Goal: Check status: Check status

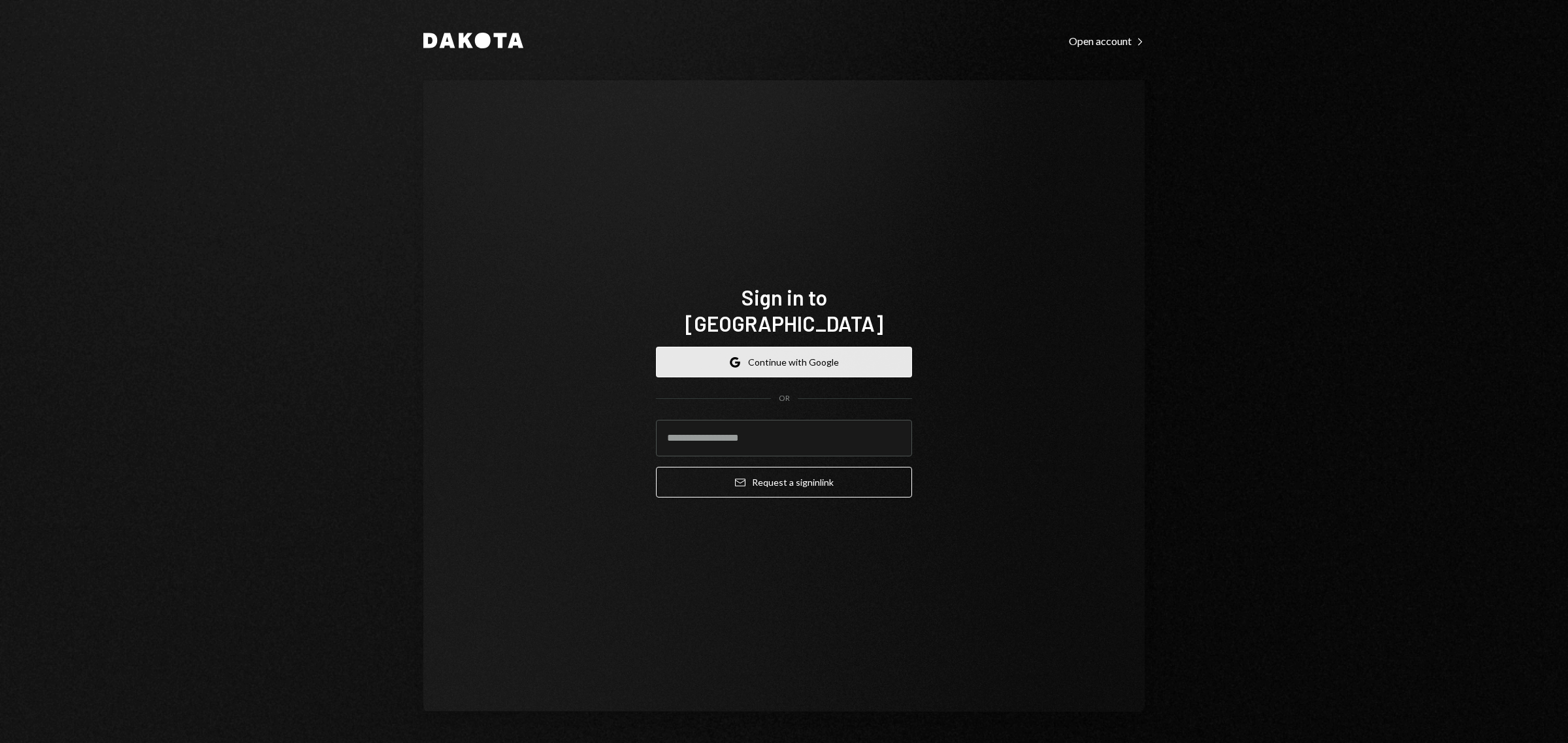
click at [785, 348] on button "Google Continue with Google" at bounding box center [784, 362] width 256 height 30
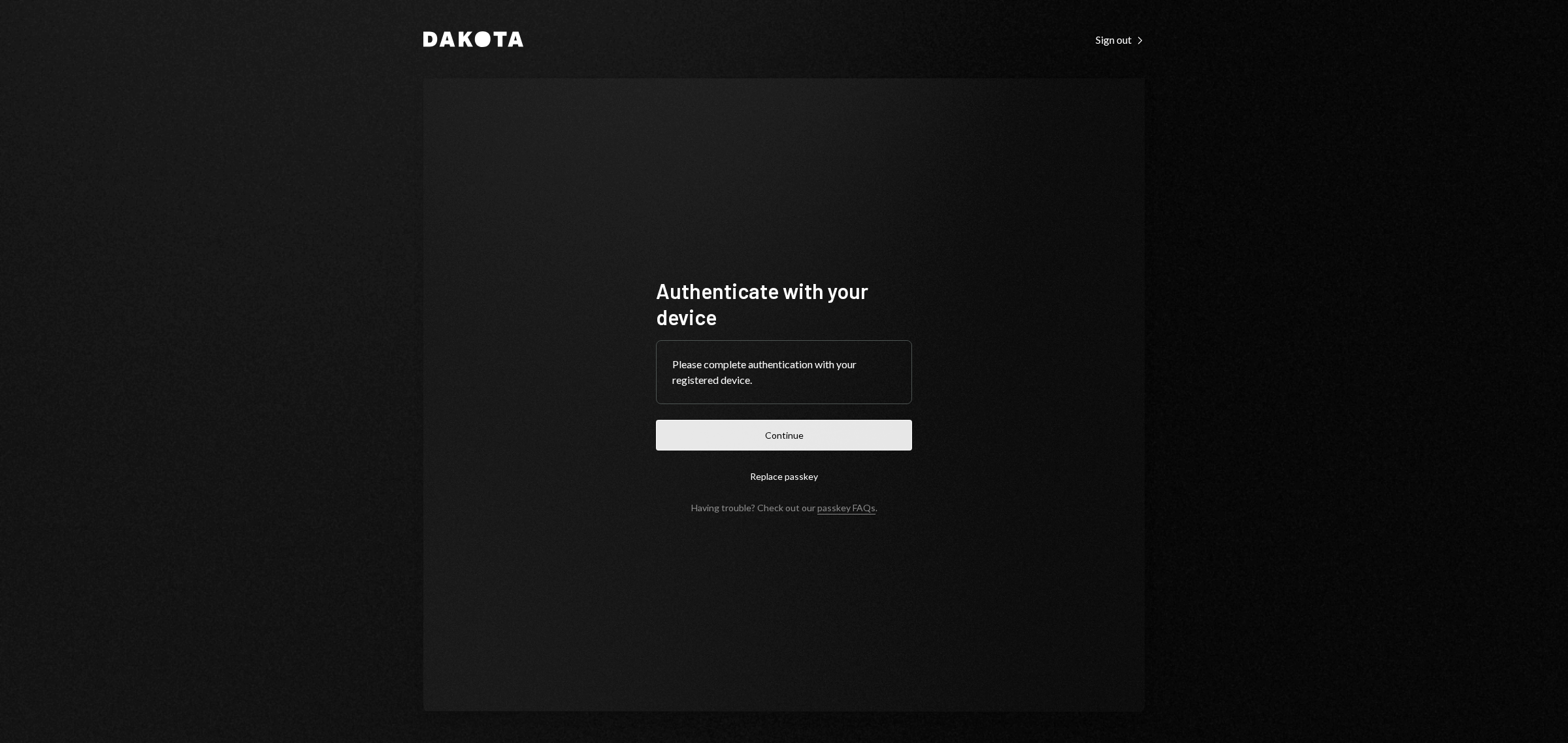
click at [751, 432] on button "Continue" at bounding box center [784, 434] width 256 height 30
click at [784, 444] on button "Continue" at bounding box center [784, 434] width 256 height 30
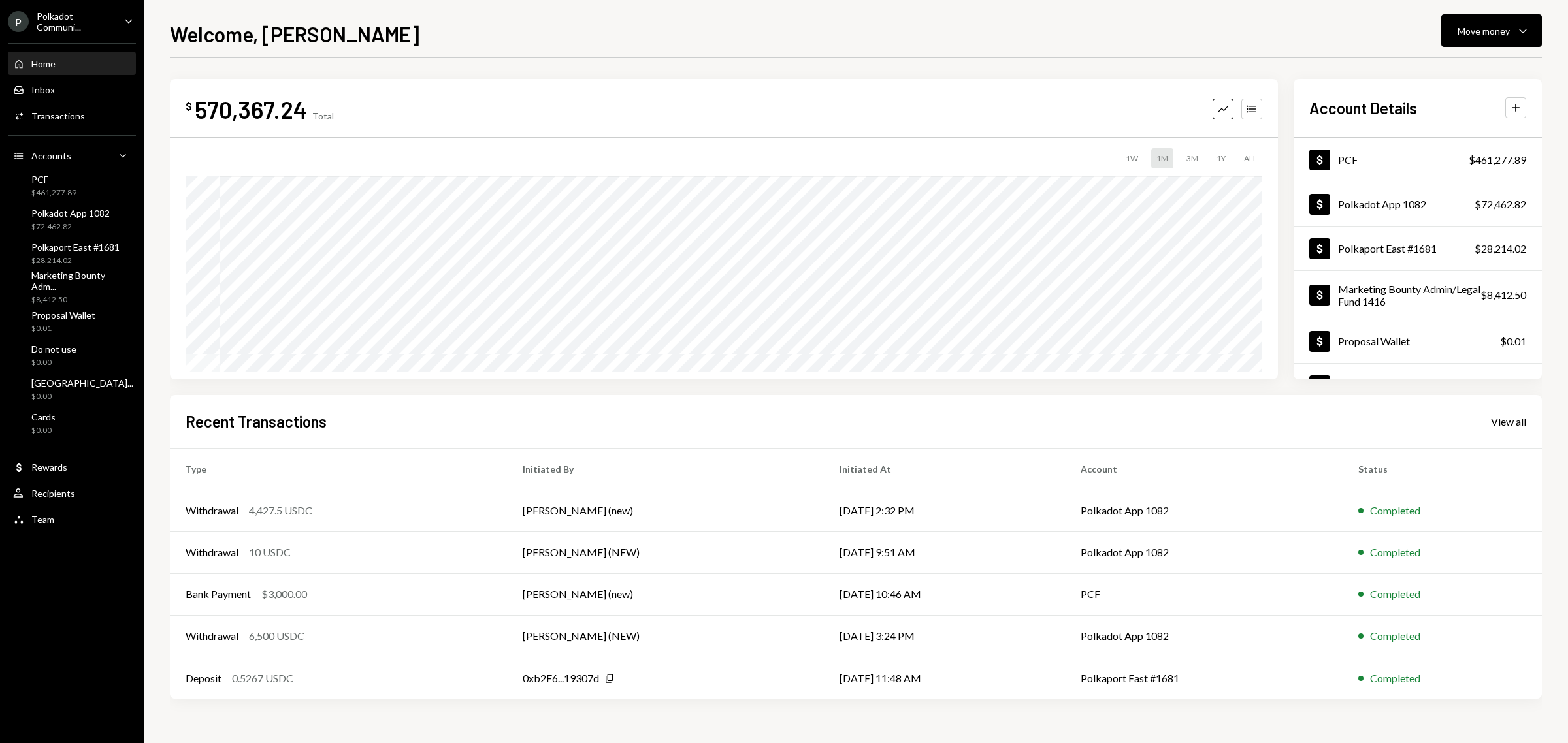
click at [67, 21] on div "Polkadot Communi..." at bounding box center [75, 22] width 77 height 23
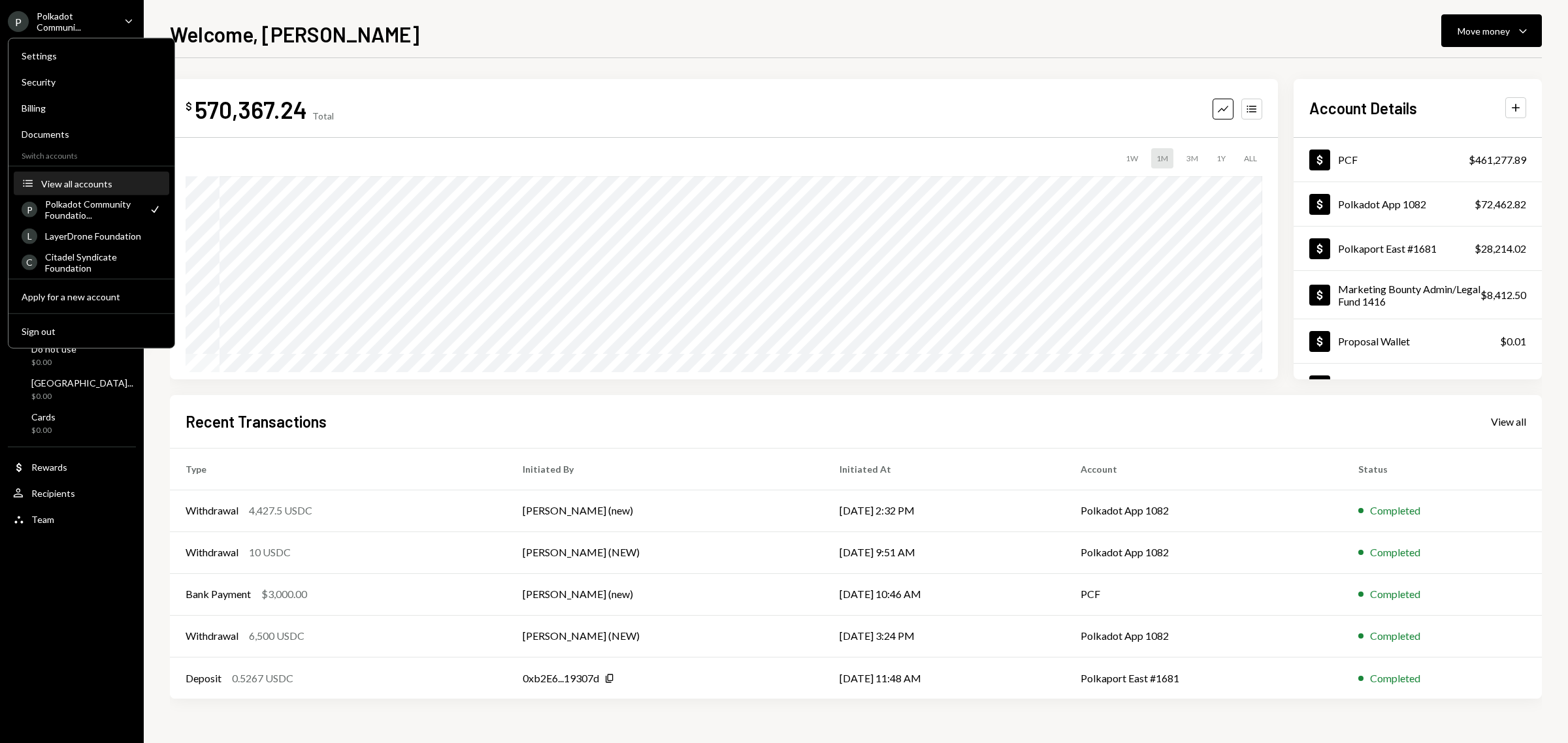
click at [84, 183] on div "View all accounts" at bounding box center [101, 183] width 120 height 11
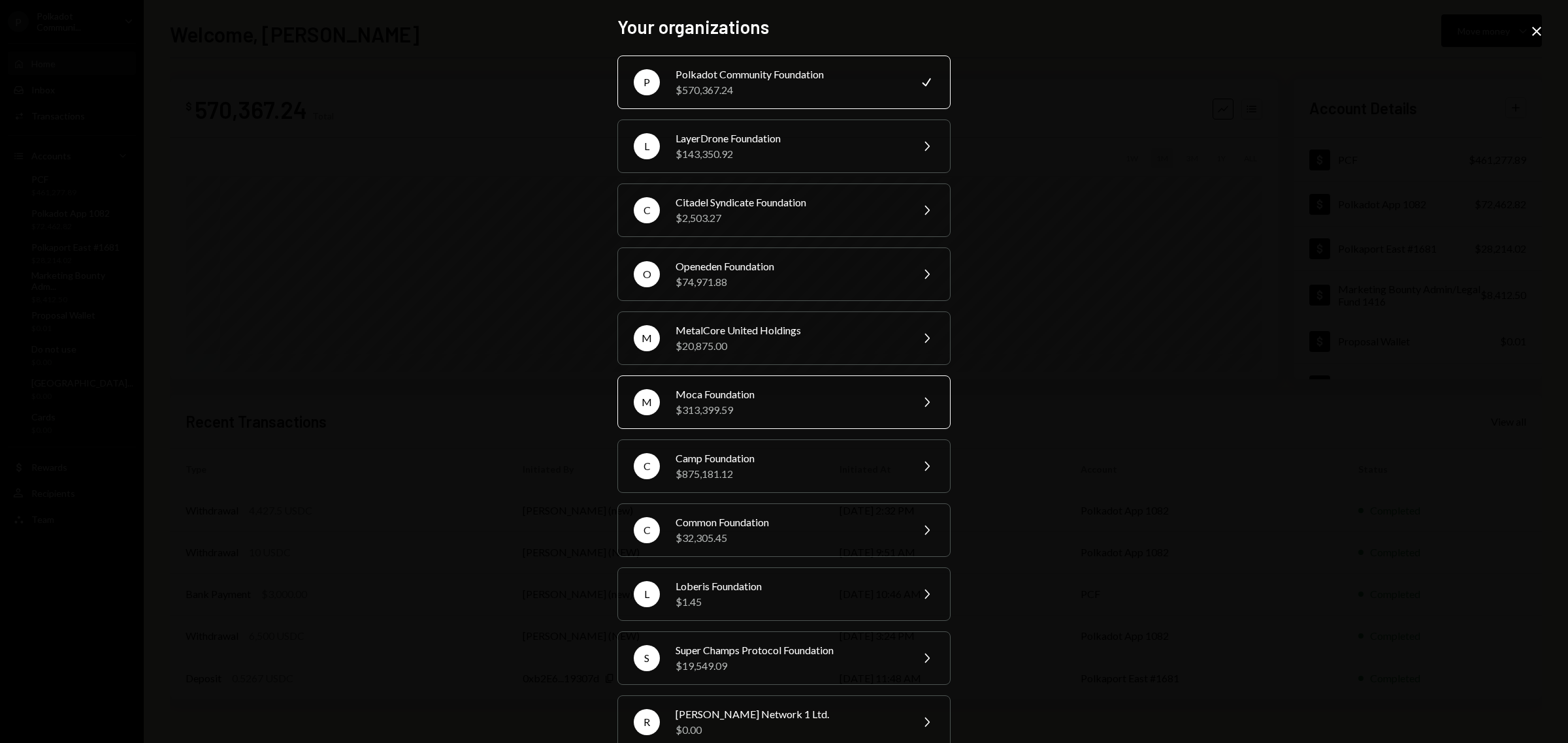
click at [779, 409] on div "$313,399.59" at bounding box center [788, 410] width 227 height 16
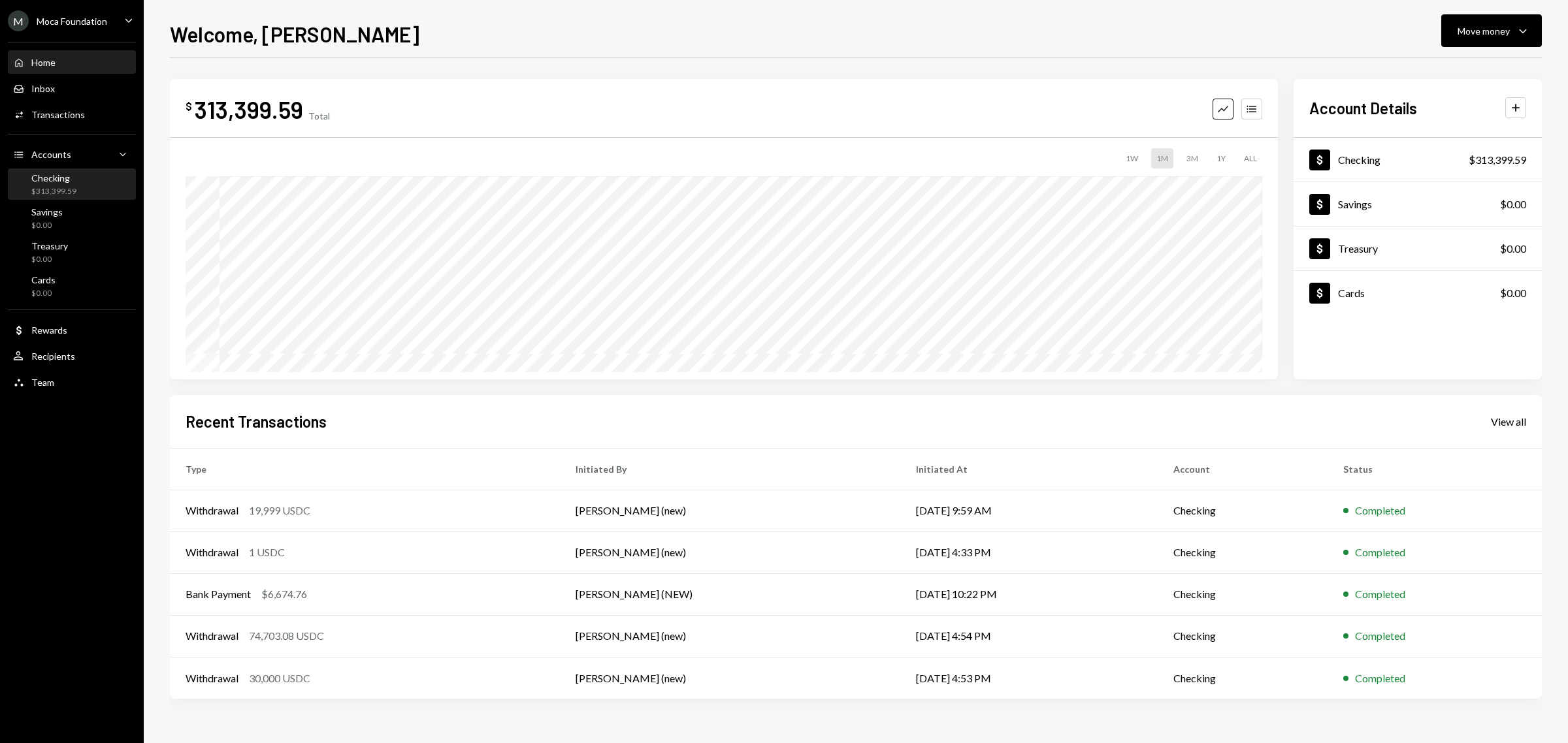
click at [72, 183] on div "Checking" at bounding box center [54, 177] width 45 height 11
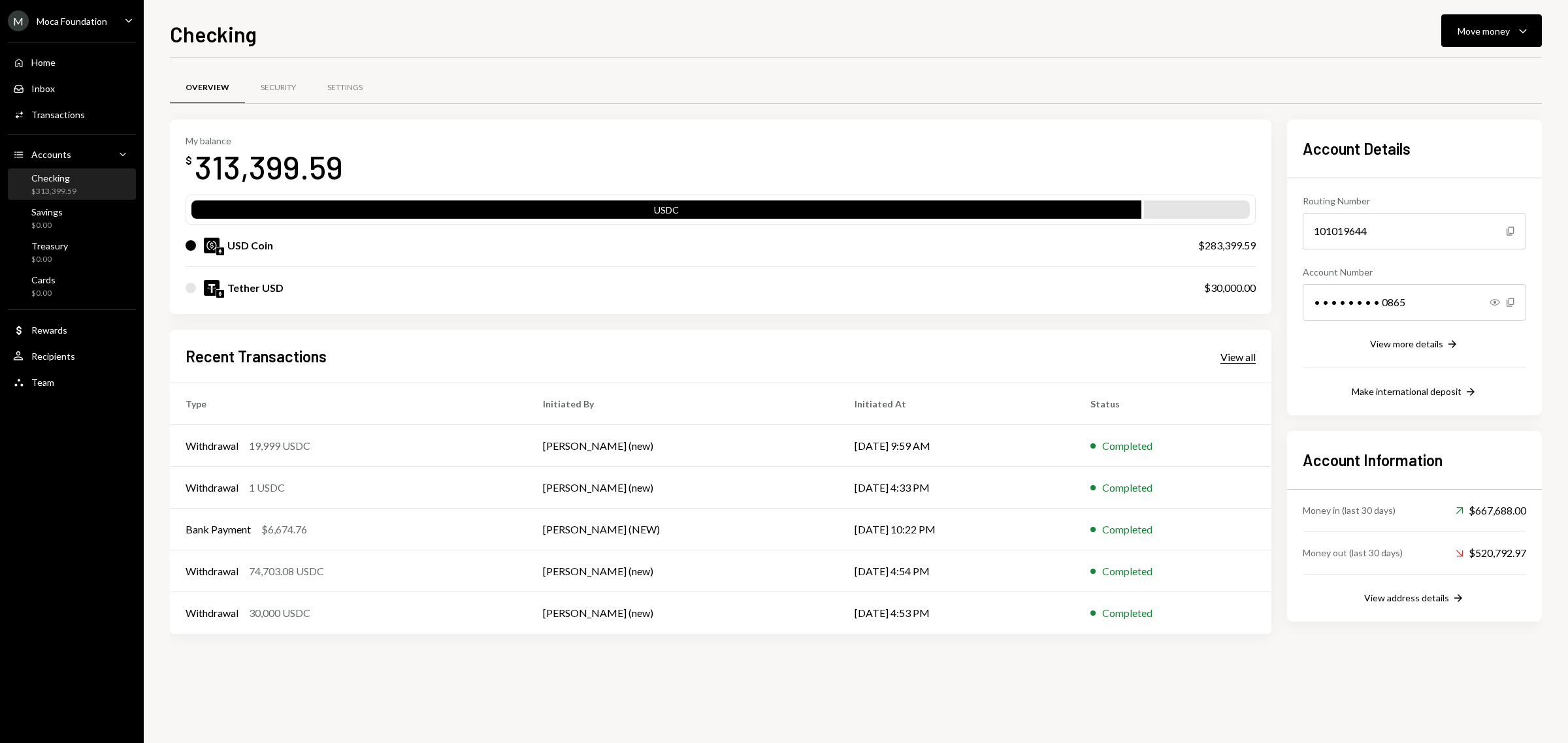
click at [1231, 354] on div "View all" at bounding box center [1238, 357] width 35 height 13
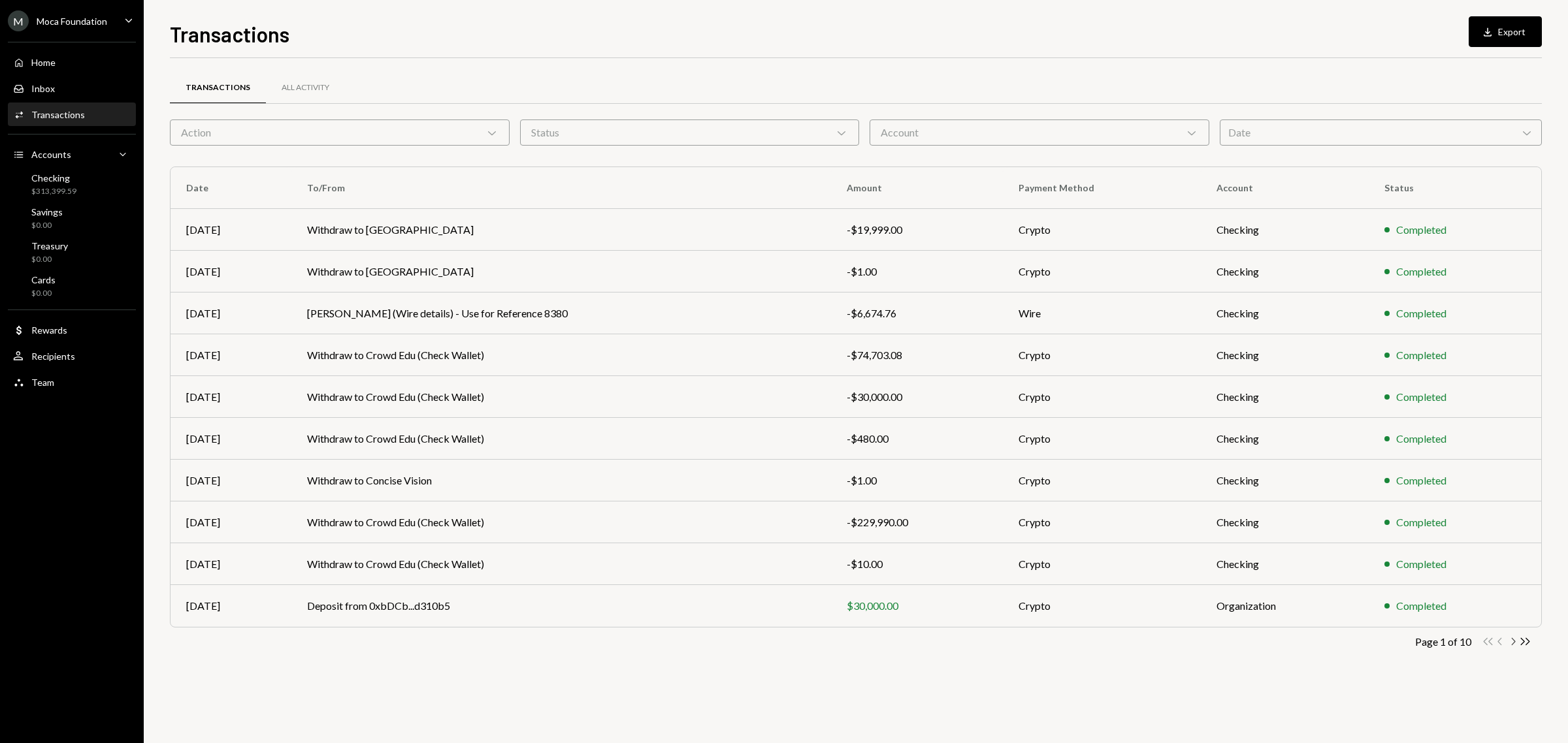
click at [1512, 641] on icon "Chevron Right" at bounding box center [1512, 642] width 13 height 13
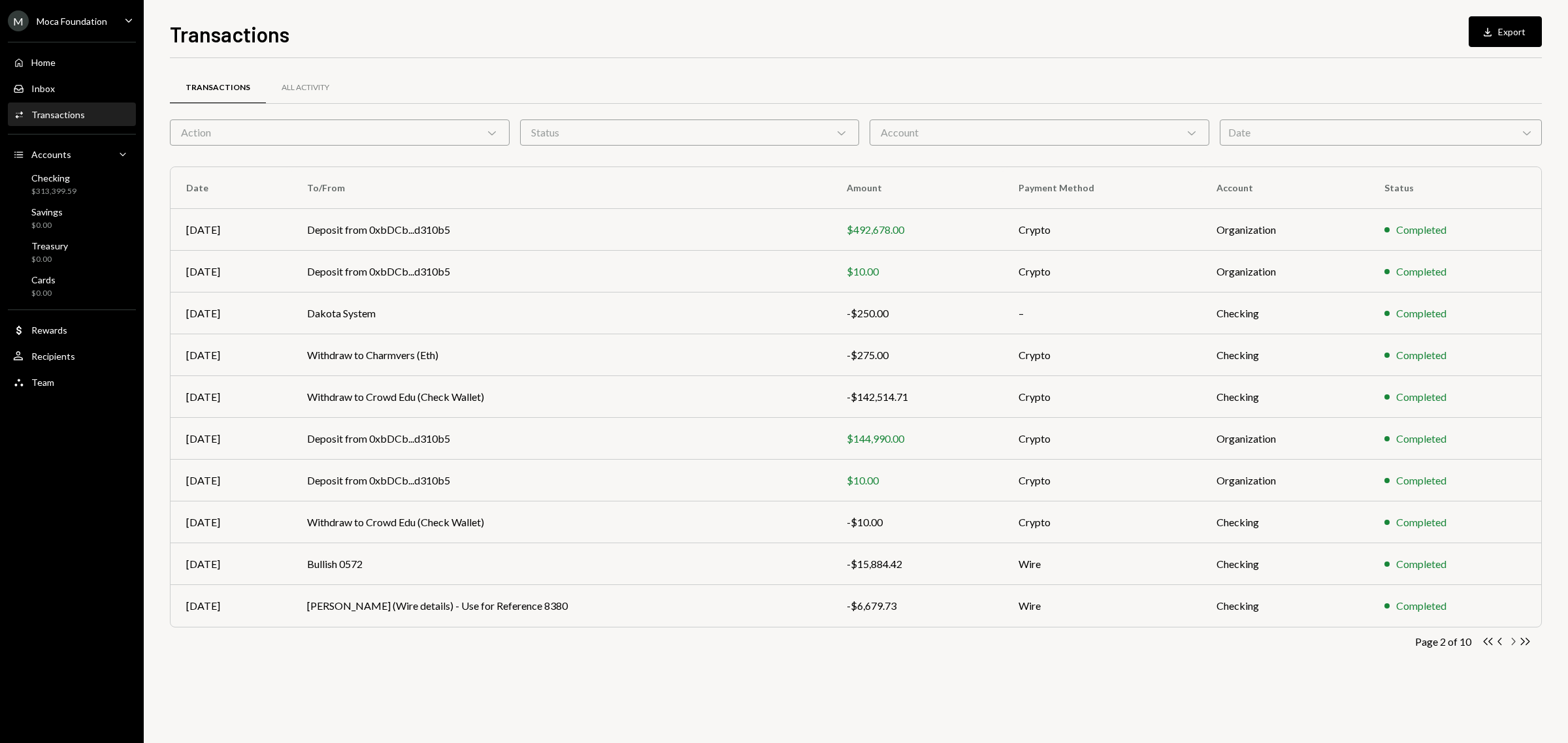
click at [1510, 644] on icon "Chevron Right" at bounding box center [1512, 642] width 13 height 13
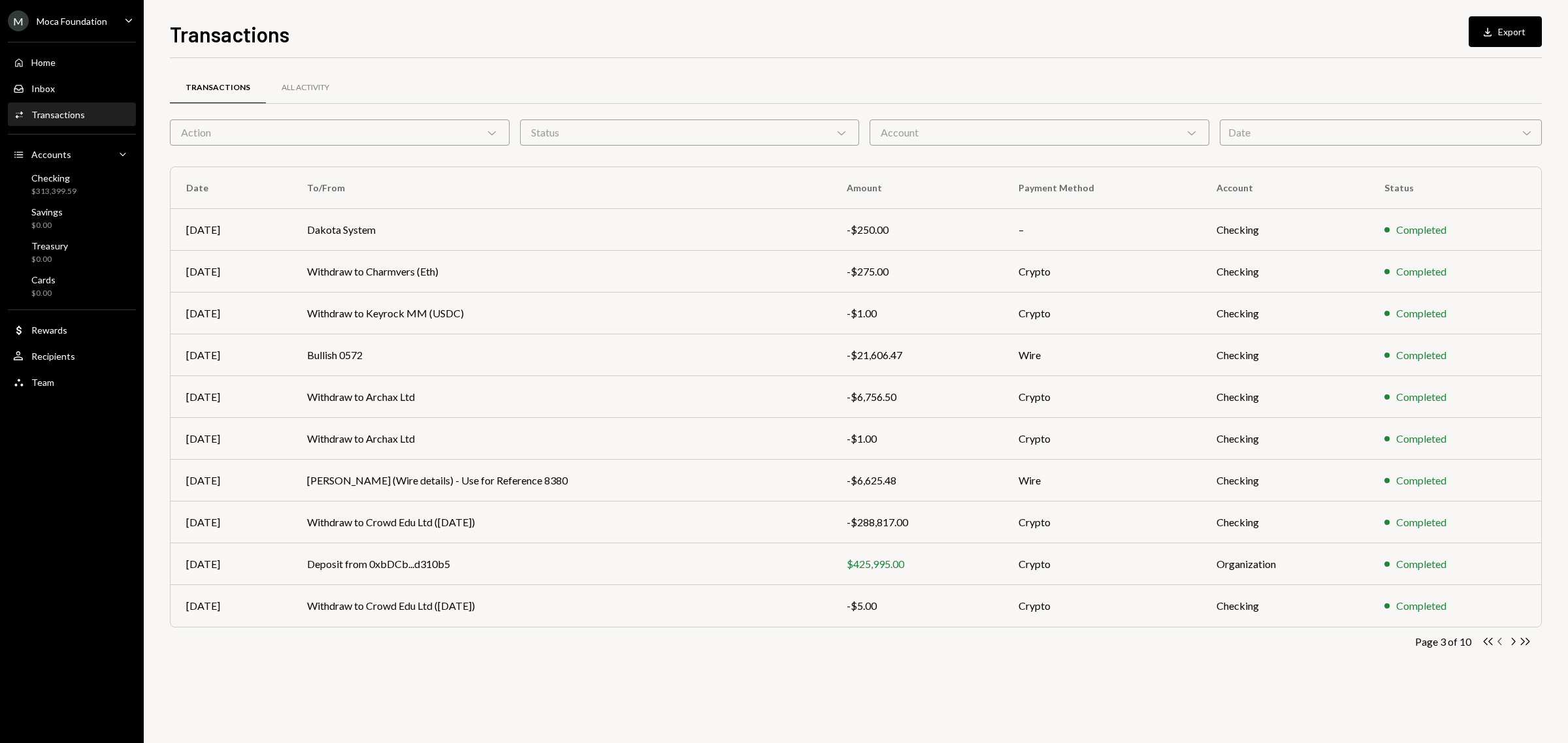
click at [1496, 644] on icon "Chevron Left" at bounding box center [1500, 642] width 13 height 13
